Goal: Task Accomplishment & Management: Manage account settings

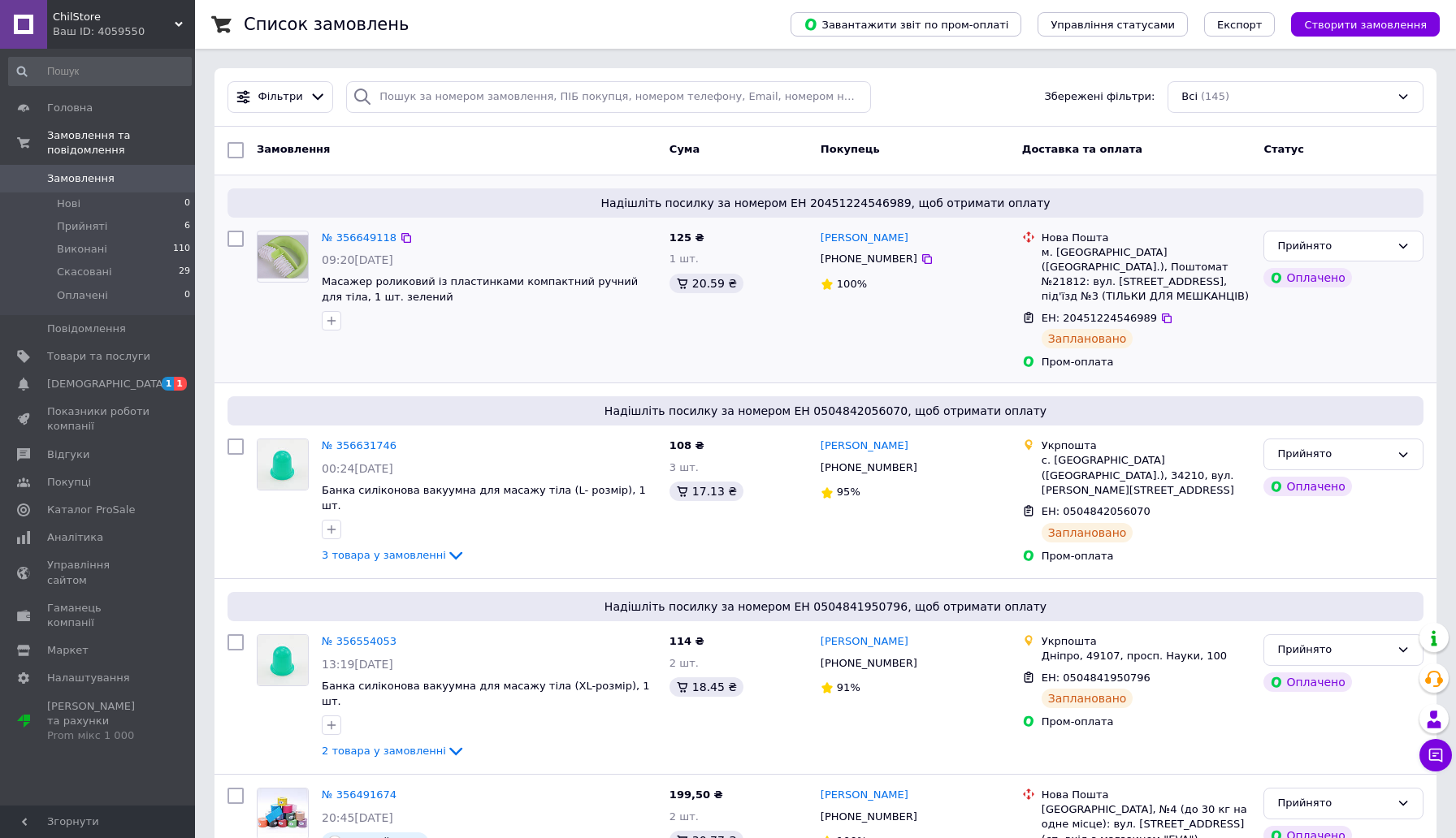
click at [1102, 317] on span "ЕН: 20451224546989" at bounding box center [1099, 318] width 115 height 13
copy span "20451224546989"
click at [123, 387] on span "[DEMOGRAPHIC_DATA]" at bounding box center [98, 384] width 103 height 14
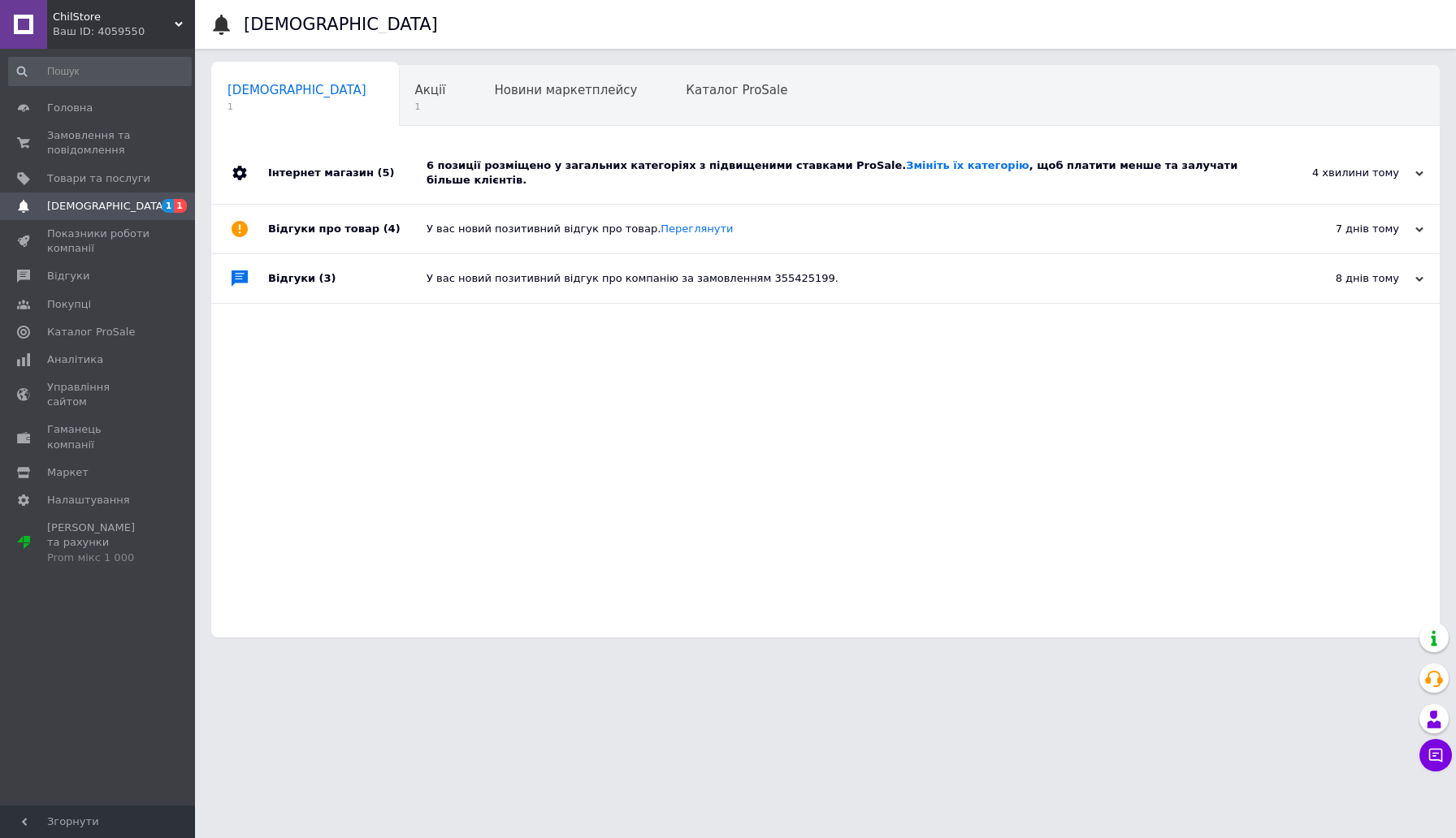
click at [521, 174] on div "6 позиції розміщено у загальних категоріях з підвищеними ставками ProSale. Змін…" at bounding box center [844, 172] width 835 height 62
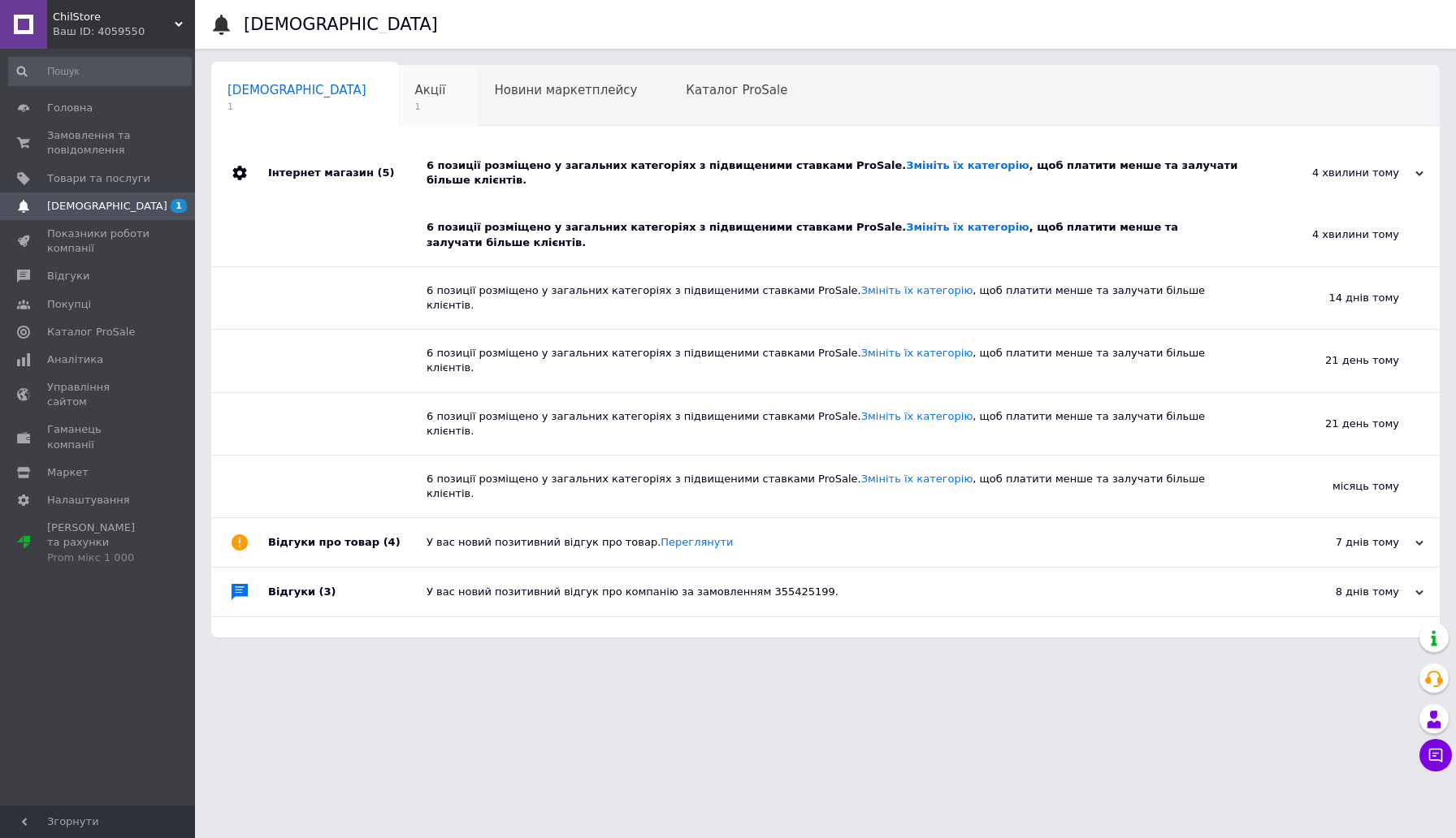
click at [399, 124] on div "Акції 1" at bounding box center [438, 96] width 80 height 62
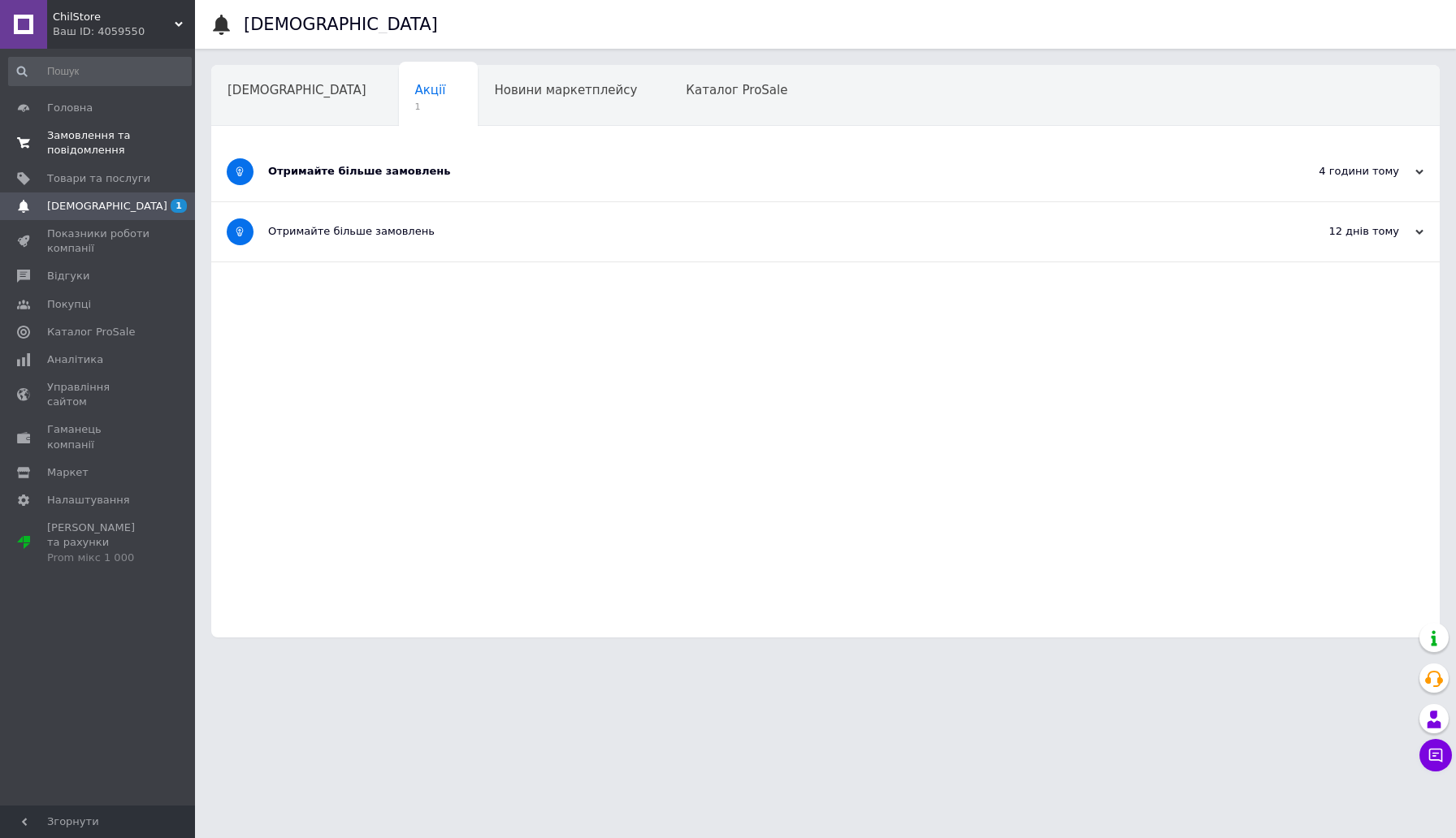
click at [112, 136] on span "Замовлення та повідомлення" at bounding box center [98, 143] width 103 height 29
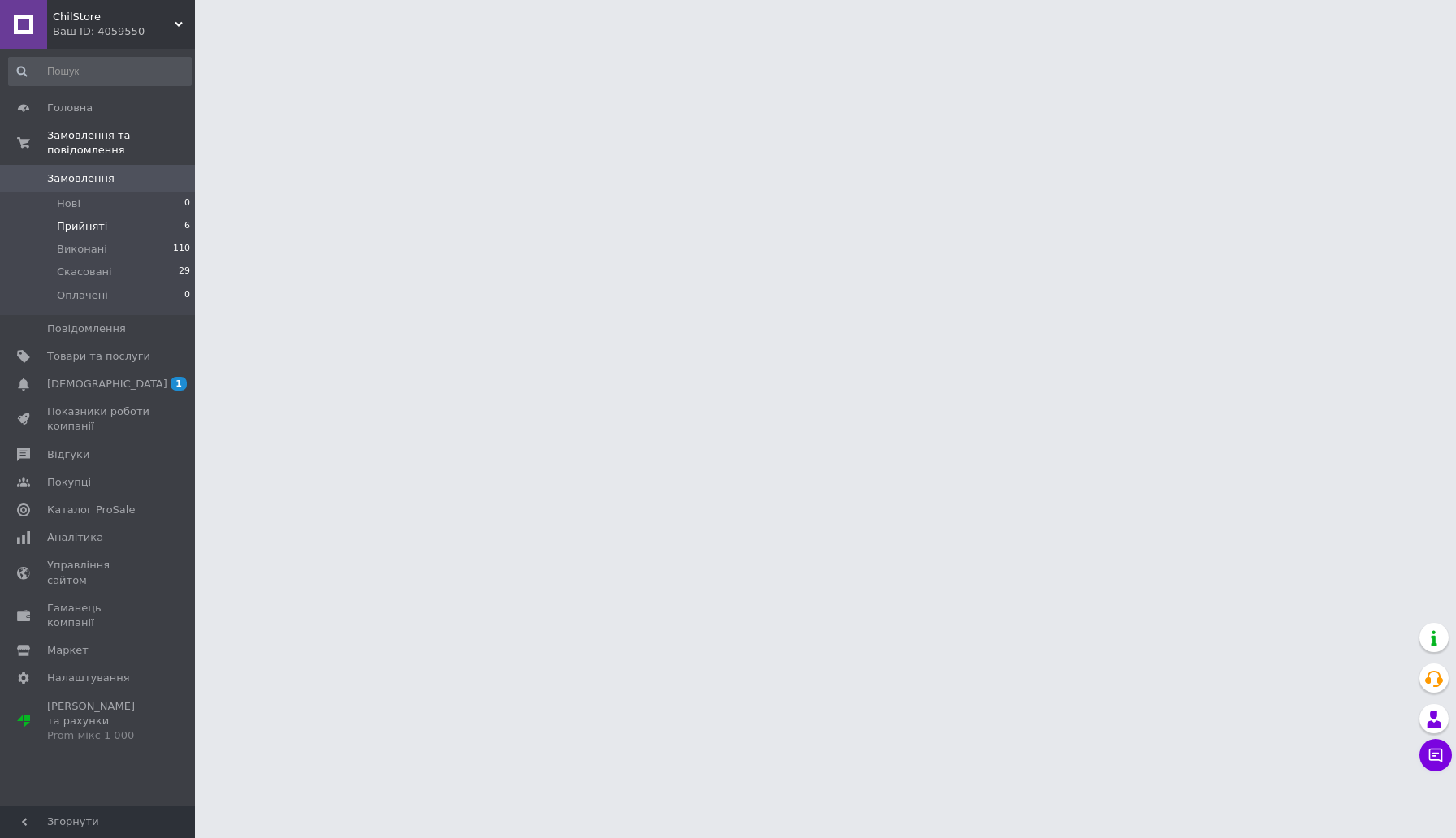
click at [109, 222] on li "Прийняті 6" at bounding box center [100, 226] width 200 height 22
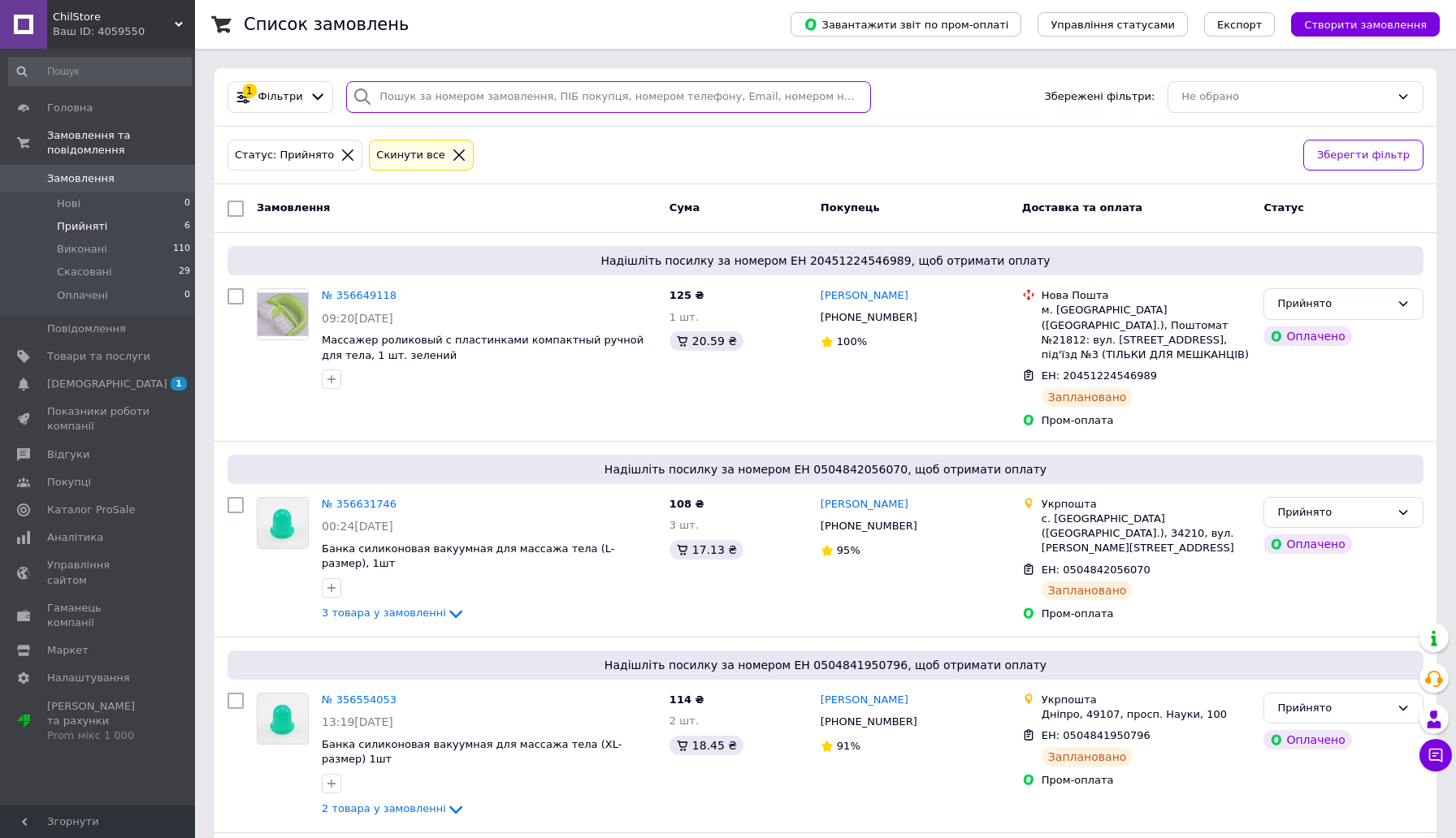
drag, startPoint x: 546, startPoint y: 113, endPoint x: 546, endPoint y: 46, distance: 67.0
click at [546, 103] on div "1 Фільтри Збережені фільтри: Не обрано" at bounding box center [826, 96] width 1223 height 58
click at [304, 139] on div "Статус: Прийнято" at bounding box center [295, 155] width 135 height 31
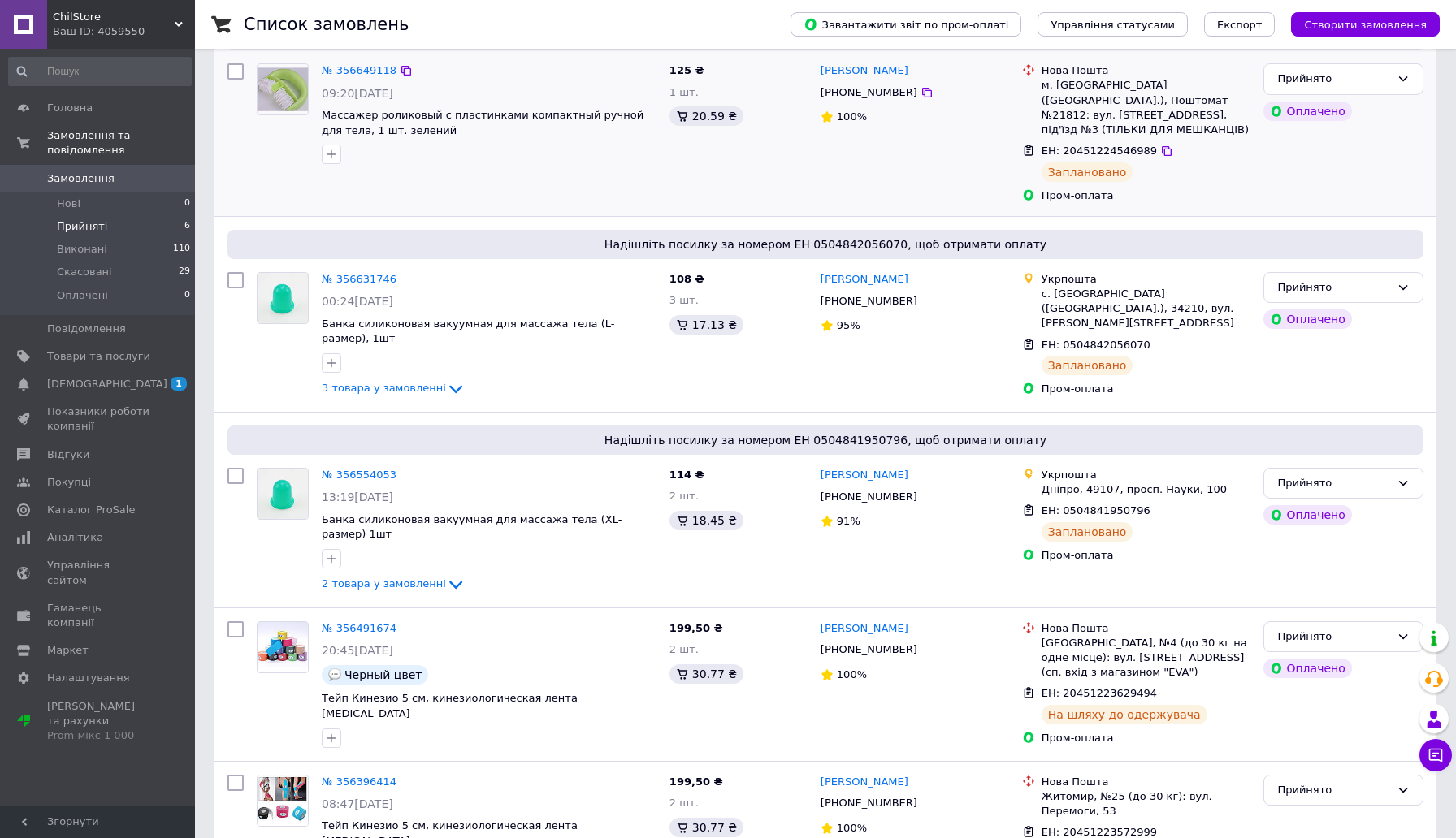
scroll to position [228, 0]
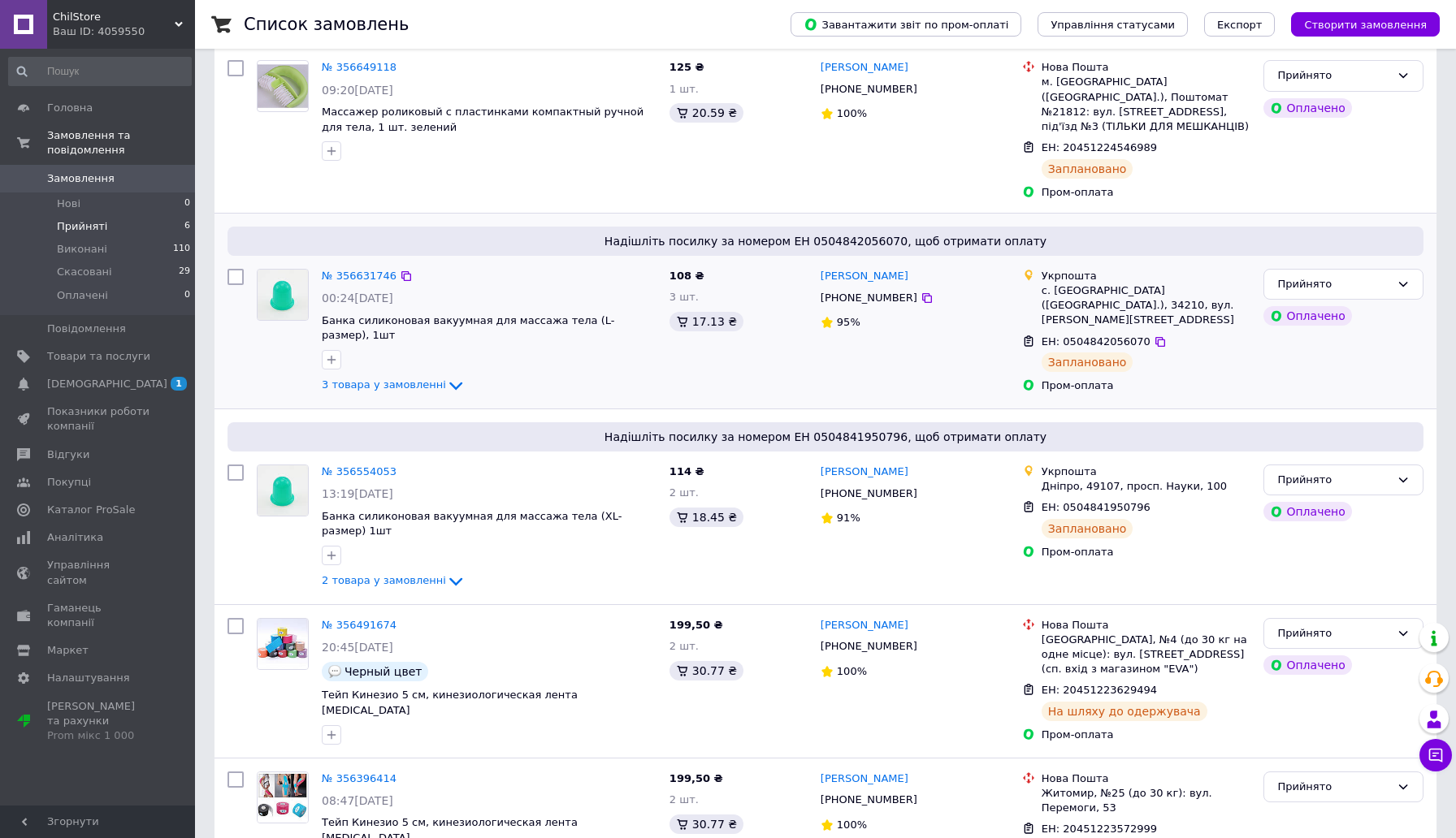
click at [417, 391] on div "3 товара у замовленні" at bounding box center [489, 386] width 335 height 20
click at [403, 386] on span "3 товара у замовленні" at bounding box center [383, 385] width 124 height 13
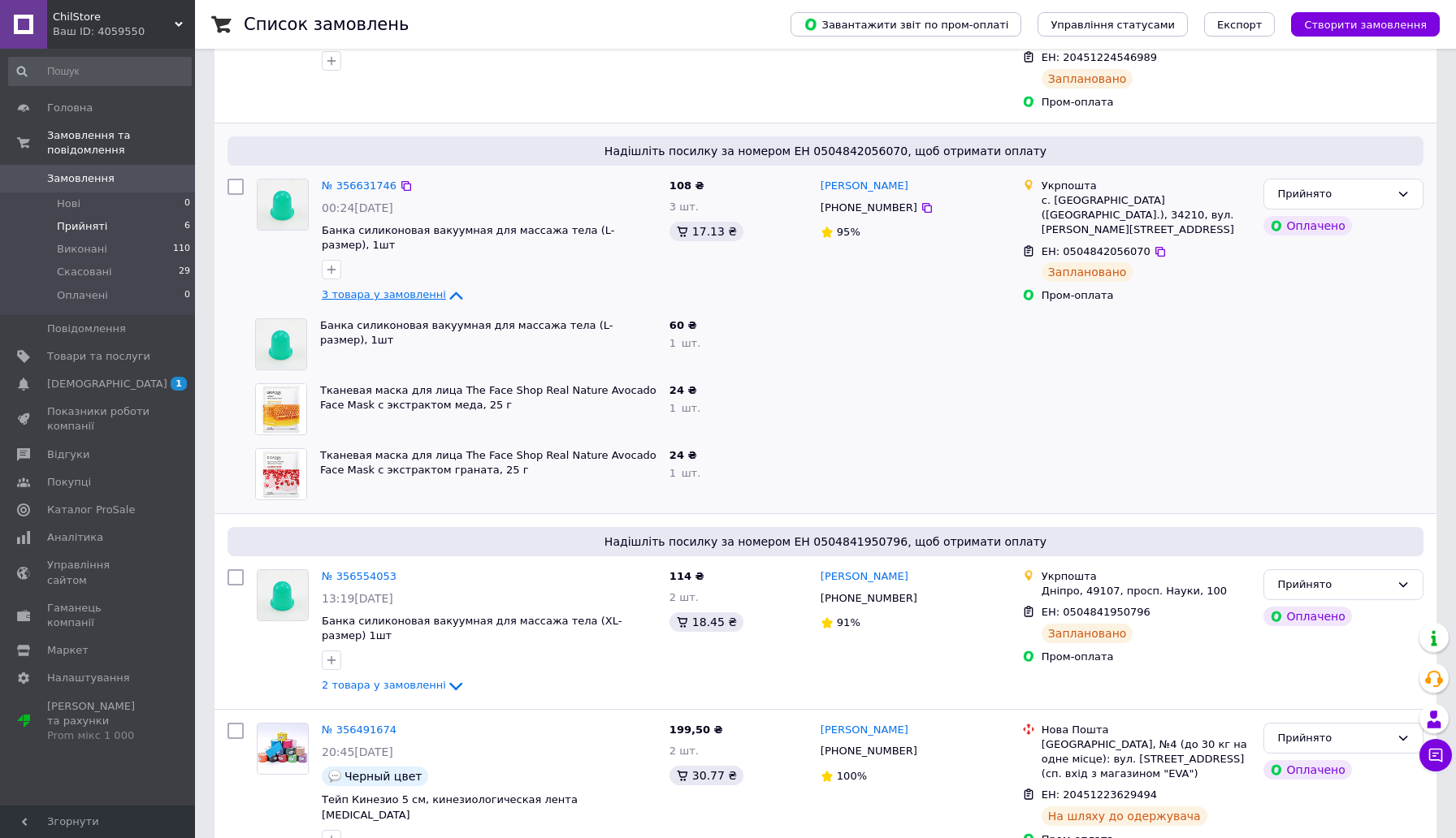
scroll to position [352, 0]
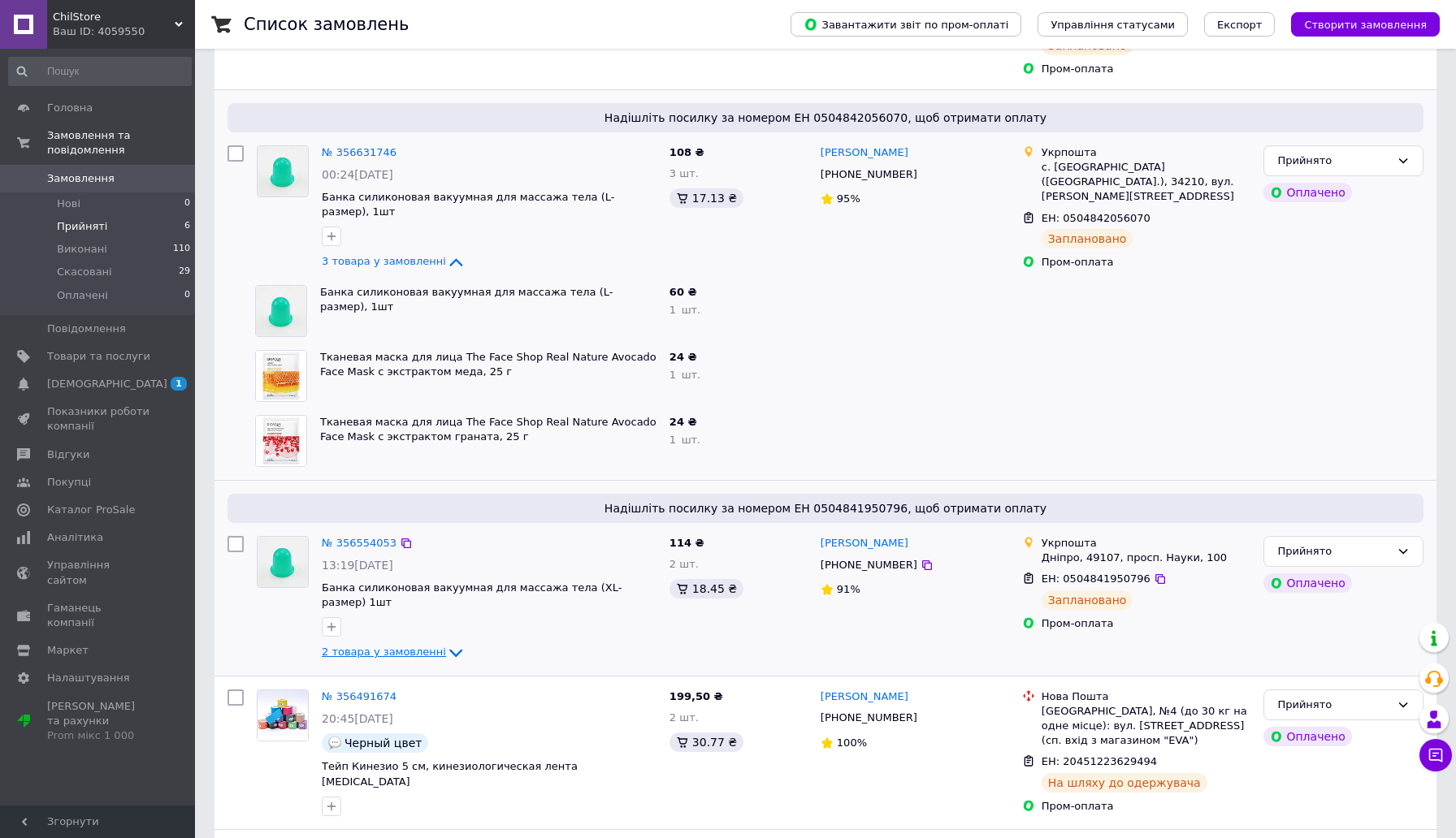
click at [388, 656] on span "2 товара у замовленні" at bounding box center [383, 652] width 124 height 13
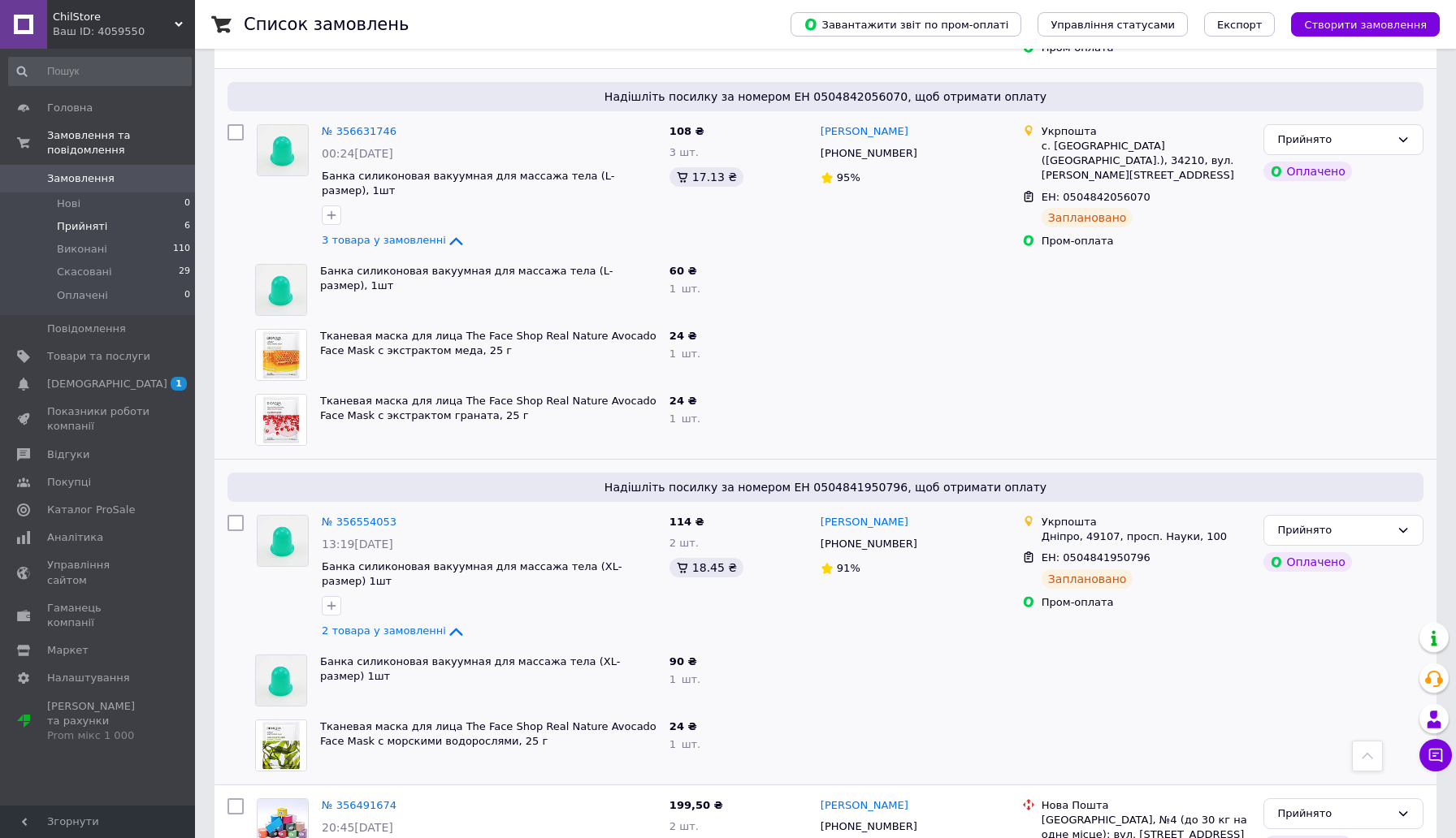
scroll to position [372, 0]
